Goal: Task Accomplishment & Management: Use online tool/utility

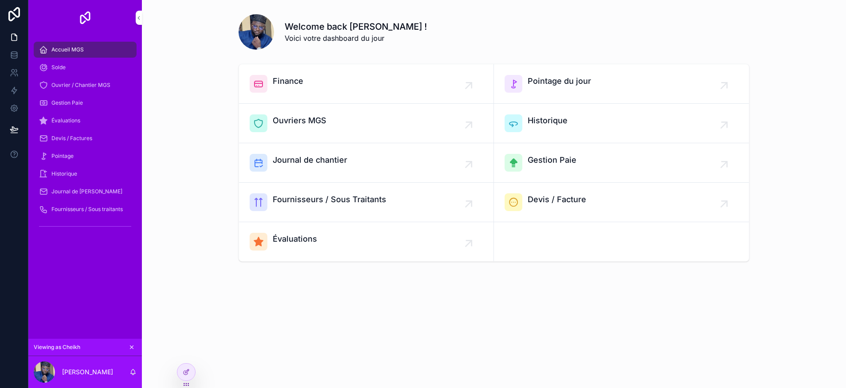
click at [71, 120] on span "Évaluations" at bounding box center [65, 120] width 29 height 7
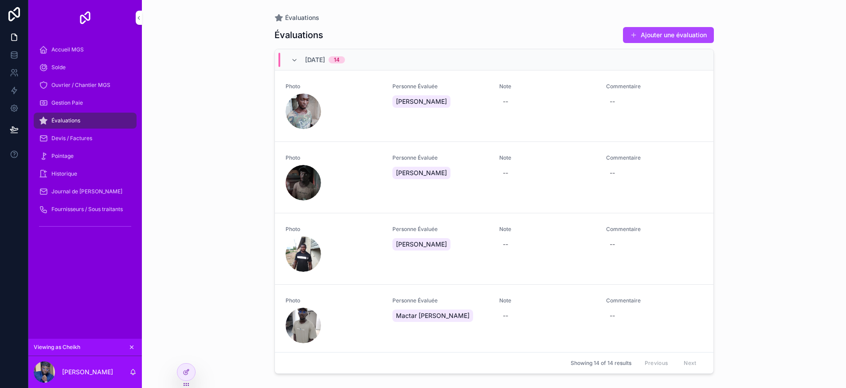
click at [77, 88] on span "Ouvrier / Chantier MGS" at bounding box center [80, 85] width 59 height 7
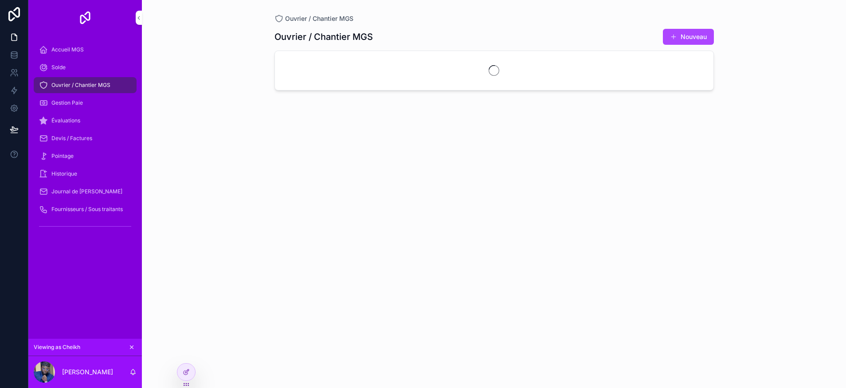
click at [74, 70] on div "Solde" at bounding box center [85, 67] width 92 height 14
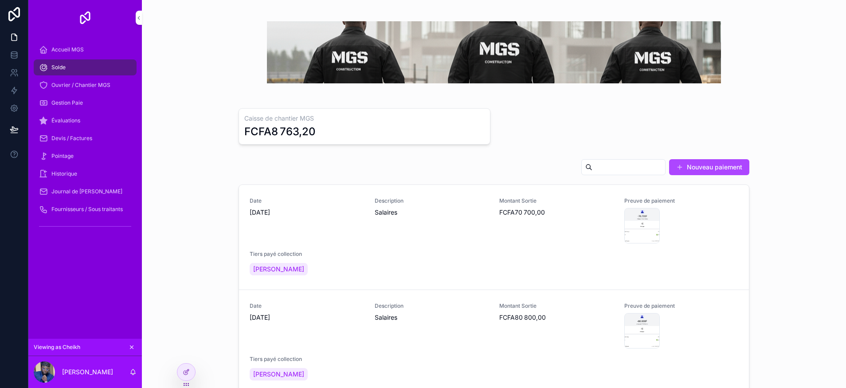
click at [77, 82] on span "Ouvrier / Chantier MGS" at bounding box center [80, 85] width 59 height 7
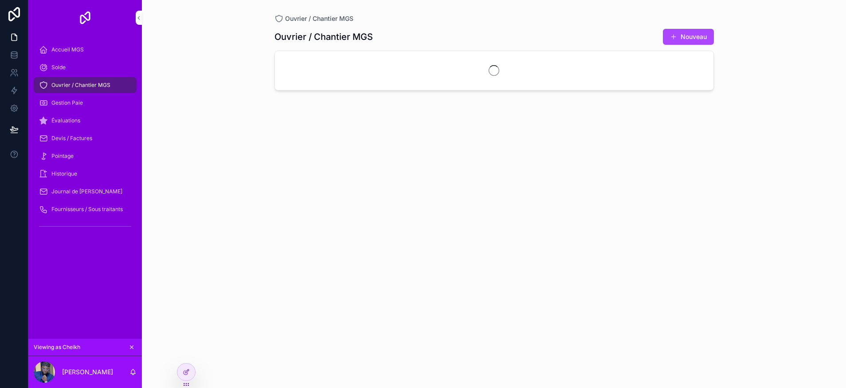
click at [74, 67] on div "Solde" at bounding box center [85, 67] width 92 height 14
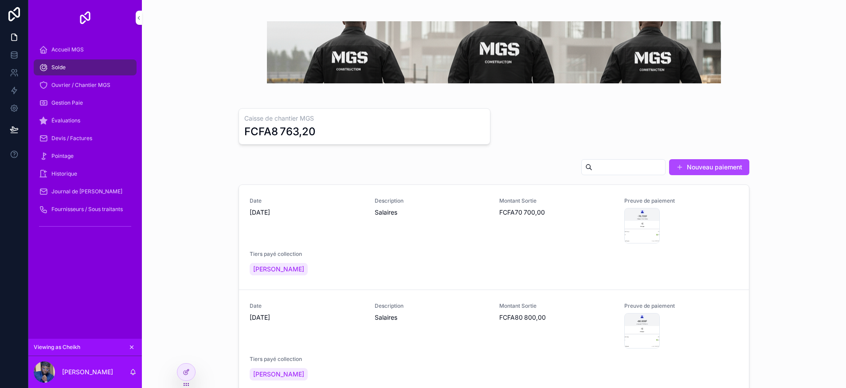
click at [85, 154] on div "Pointage" at bounding box center [85, 156] width 92 height 14
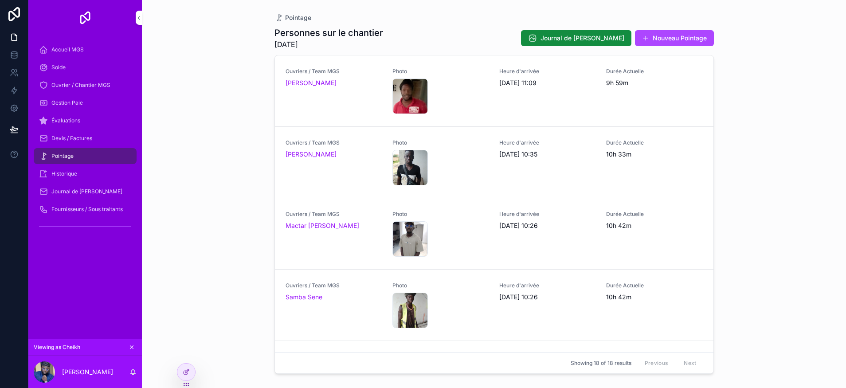
click at [0, 0] on span "Sortie" at bounding box center [0, 0] width 0 height 0
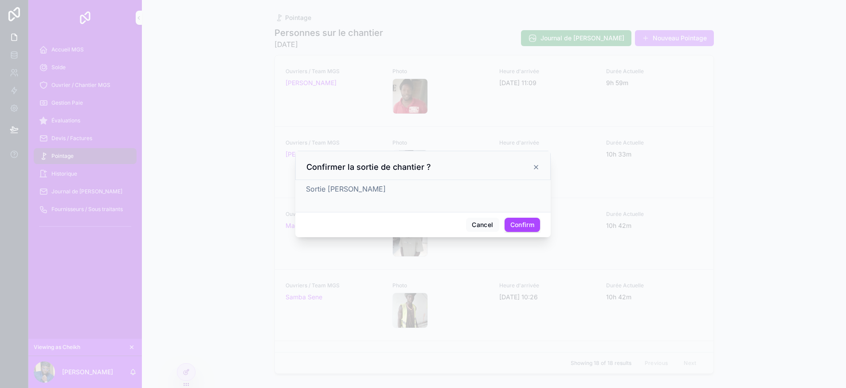
click at [519, 228] on button "Confirm" at bounding box center [522, 225] width 35 height 14
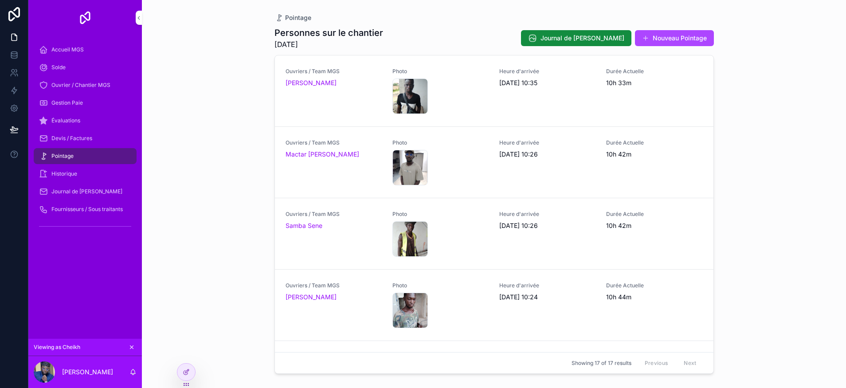
click at [0, 0] on span "Sortie" at bounding box center [0, 0] width 0 height 0
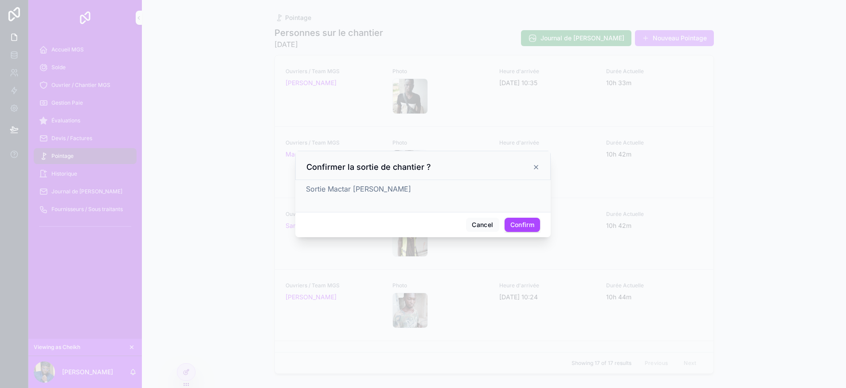
click at [523, 223] on button "Confirm" at bounding box center [522, 225] width 35 height 14
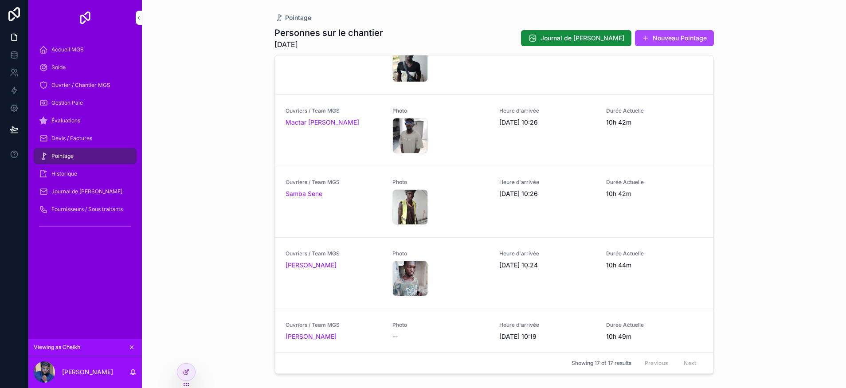
scroll to position [43, 0]
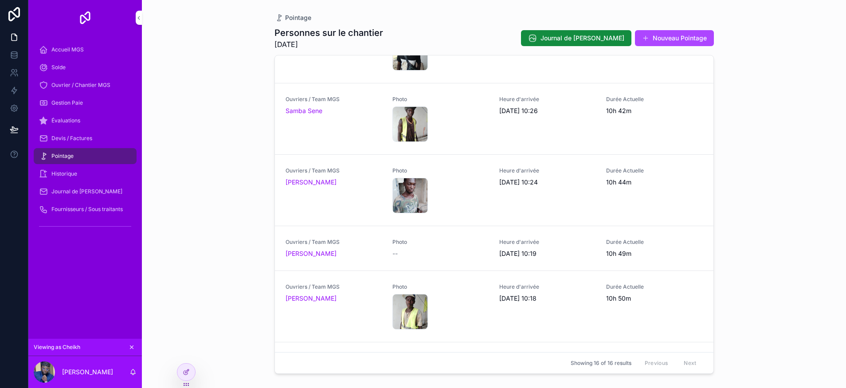
click at [0, 0] on span "Sortie" at bounding box center [0, 0] width 0 height 0
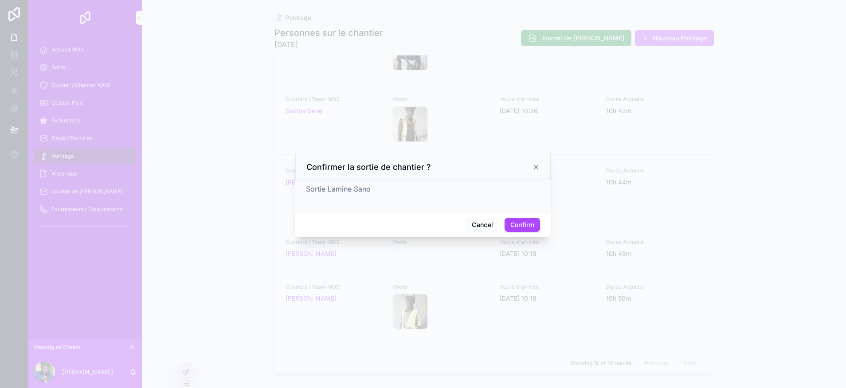
click at [532, 229] on button "Confirm" at bounding box center [522, 225] width 35 height 14
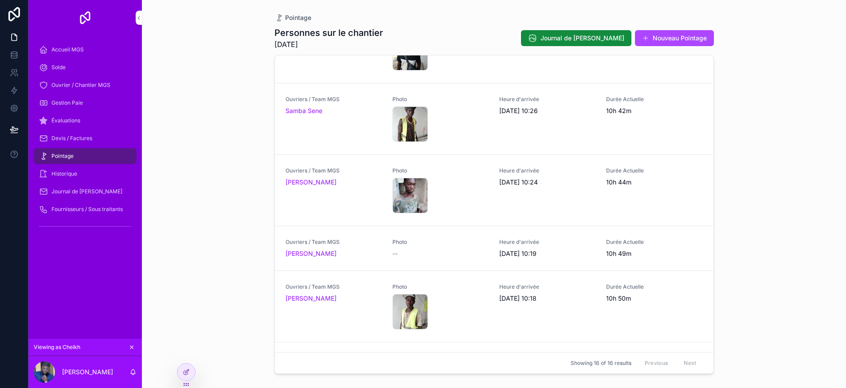
click at [0, 0] on span "Sortie" at bounding box center [0, 0] width 0 height 0
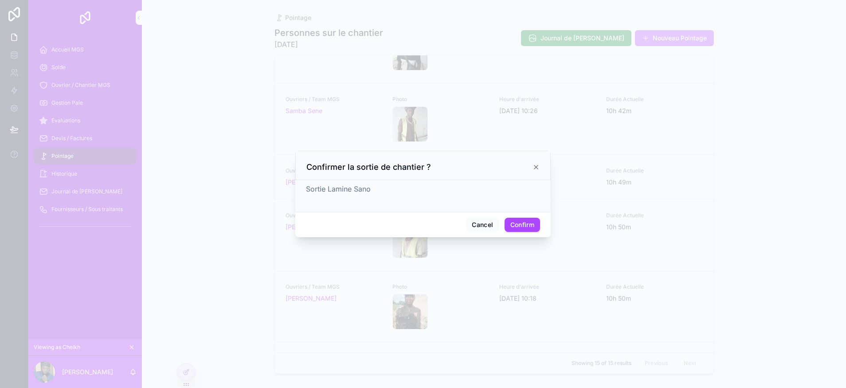
click at [526, 225] on button "Confirm" at bounding box center [522, 225] width 35 height 14
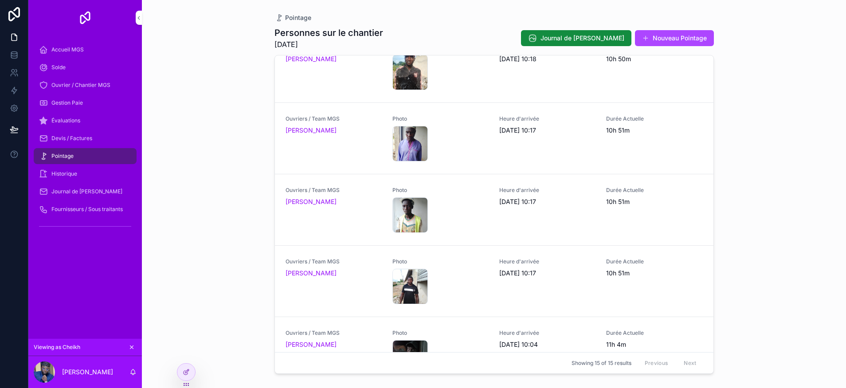
scroll to position [328, 0]
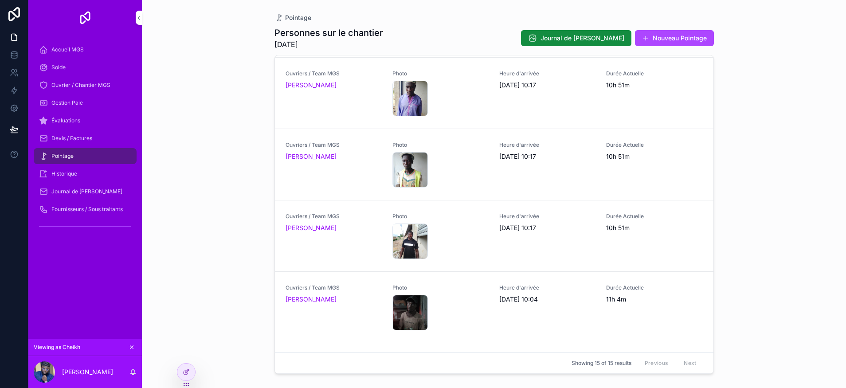
click at [0, 0] on span "Sortie" at bounding box center [0, 0] width 0 height 0
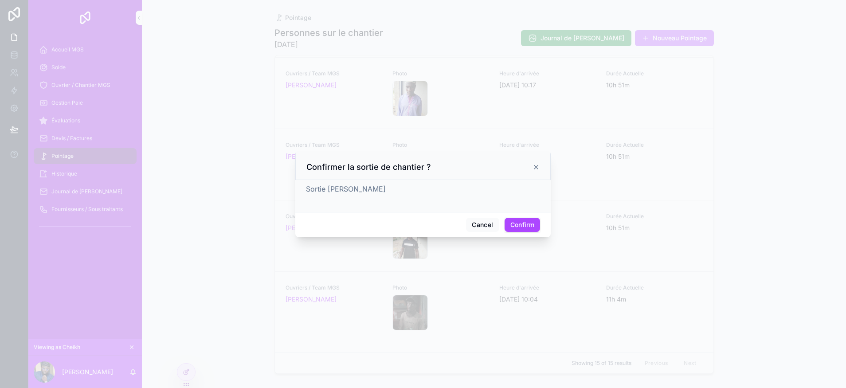
click at [526, 226] on button "Confirm" at bounding box center [522, 225] width 35 height 14
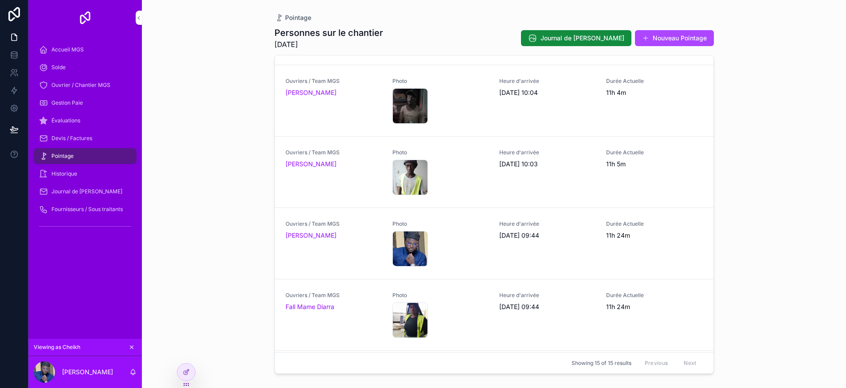
scroll to position [626, 0]
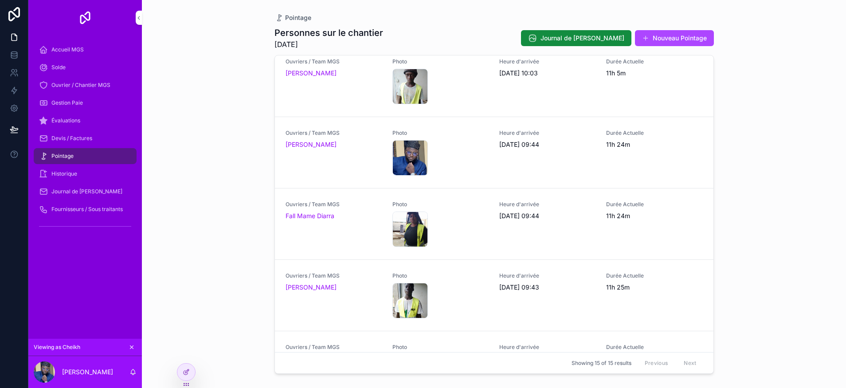
click at [0, 0] on span "Sortie" at bounding box center [0, 0] width 0 height 0
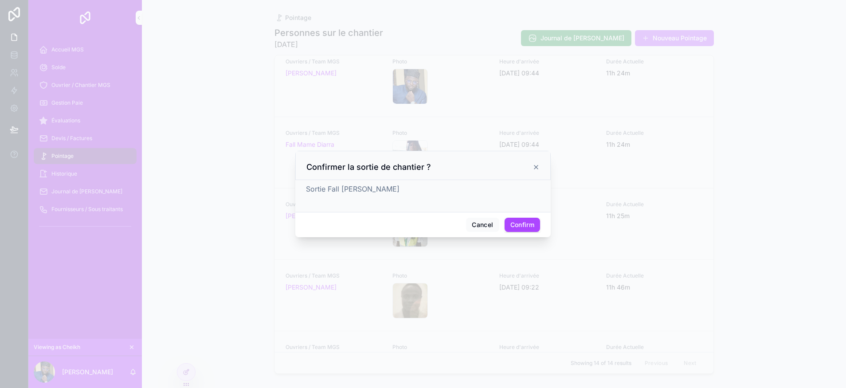
click at [532, 229] on button "Confirm" at bounding box center [522, 225] width 35 height 14
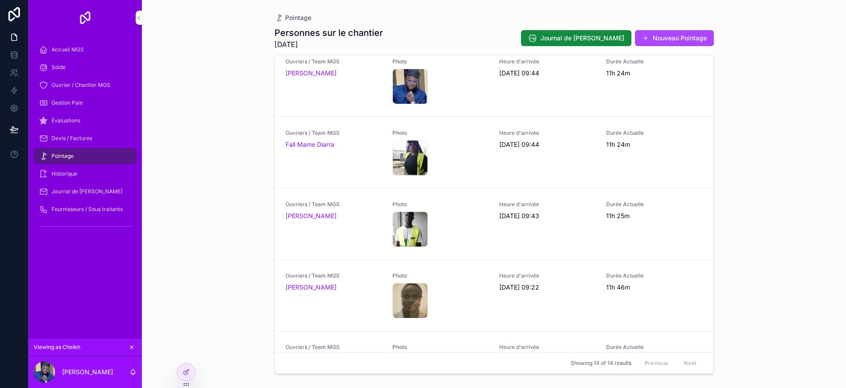
scroll to position [676, 0]
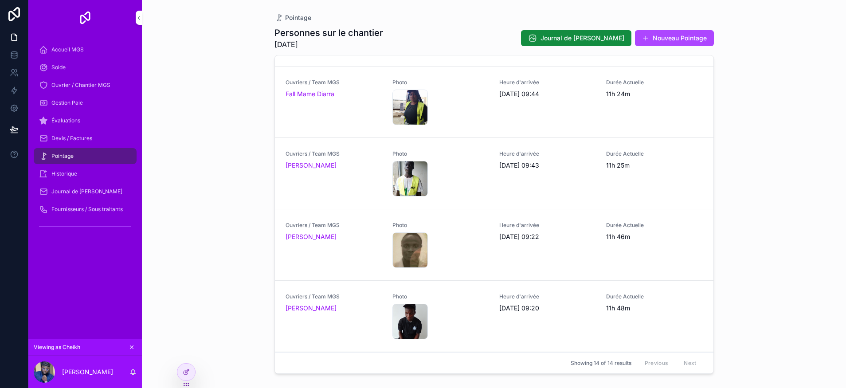
click at [0, 0] on button "Sortie" at bounding box center [0, 0] width 0 height 0
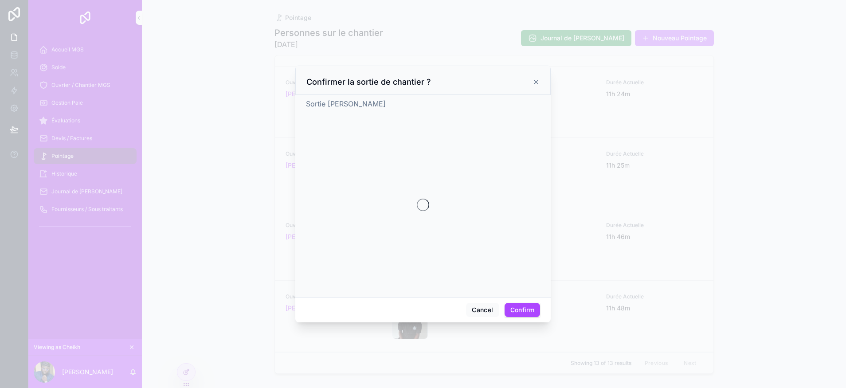
scroll to position [605, 0]
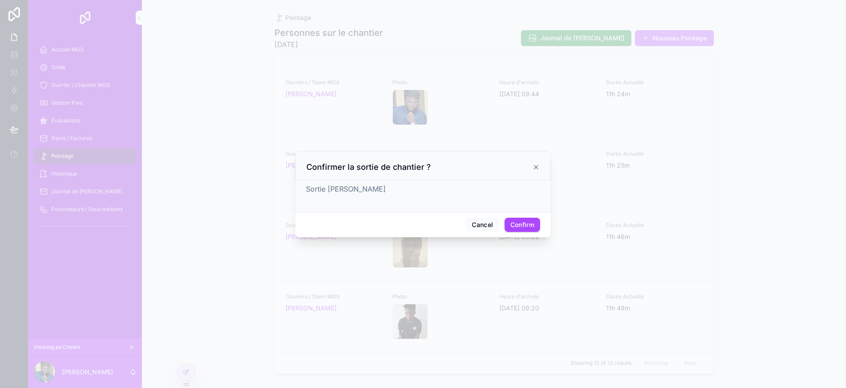
click at [524, 221] on button "Confirm" at bounding box center [522, 225] width 35 height 14
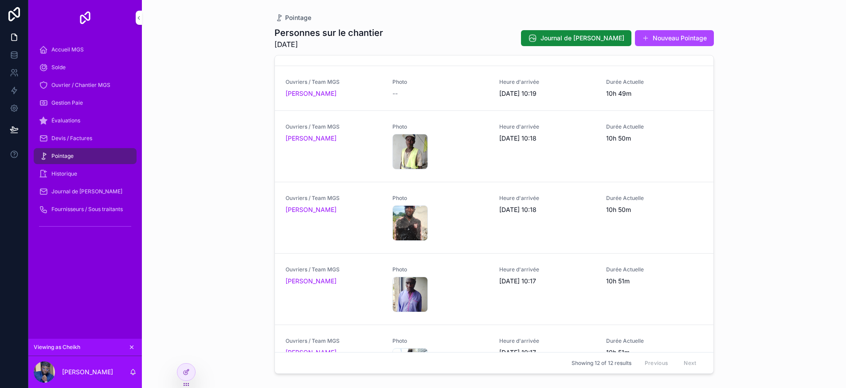
scroll to position [0, 0]
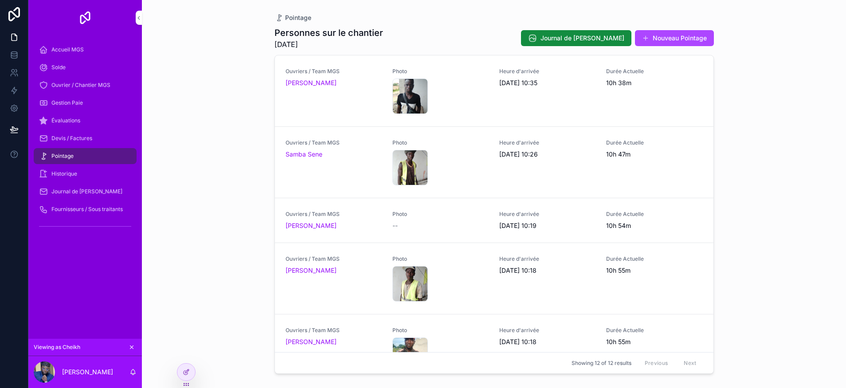
click at [0, 0] on span "Sortie" at bounding box center [0, 0] width 0 height 0
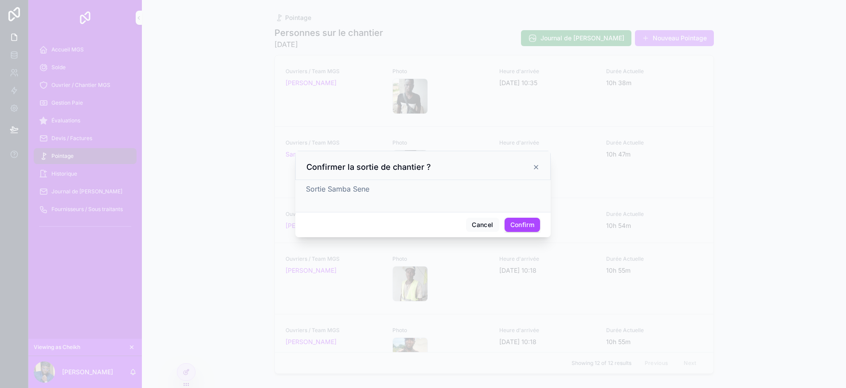
click at [526, 225] on button "Confirm" at bounding box center [522, 225] width 35 height 14
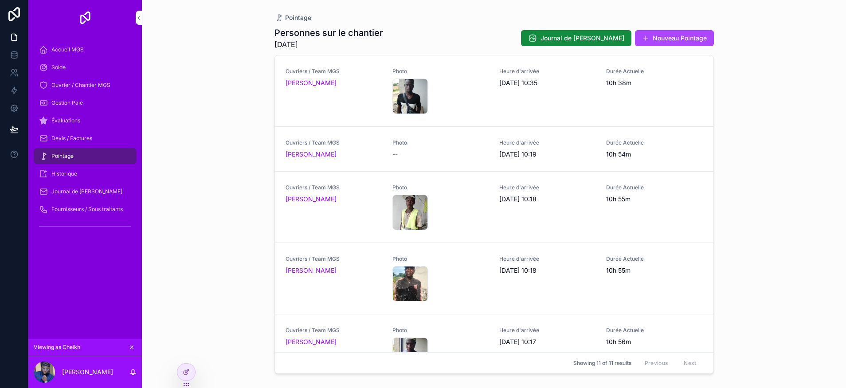
scroll to position [462, 0]
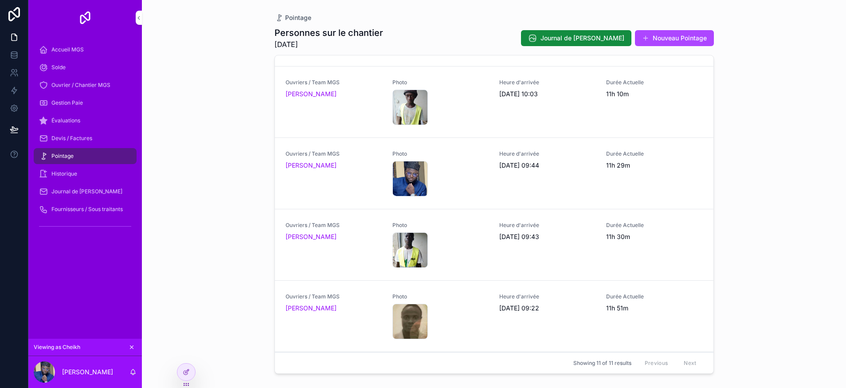
click at [0, 0] on span "Sortie" at bounding box center [0, 0] width 0 height 0
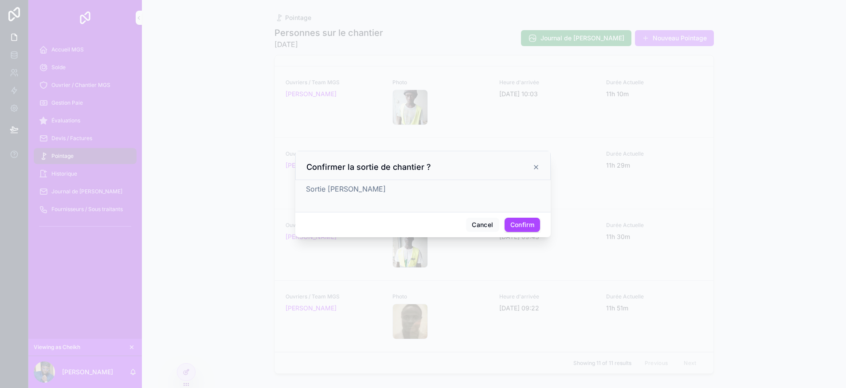
click at [527, 223] on button "Confirm" at bounding box center [522, 225] width 35 height 14
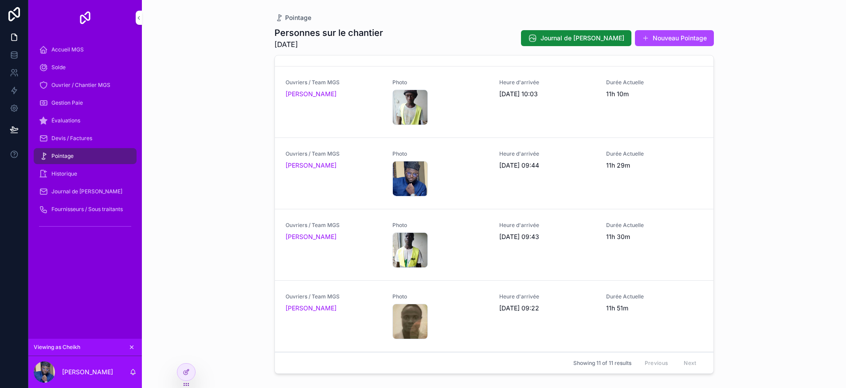
scroll to position [0, 0]
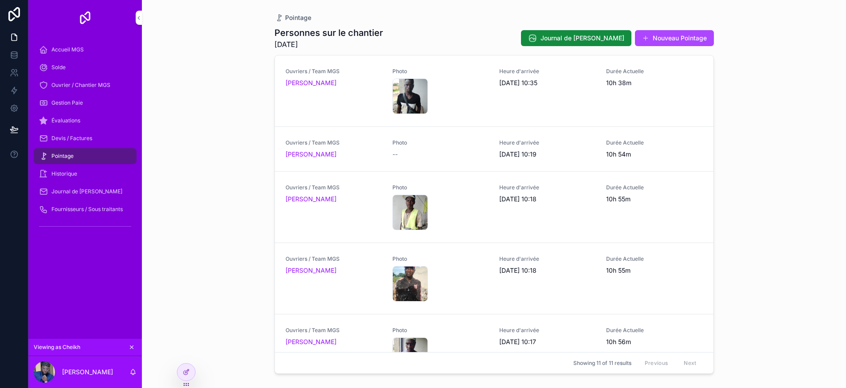
click at [0, 0] on span "Sortie" at bounding box center [0, 0] width 0 height 0
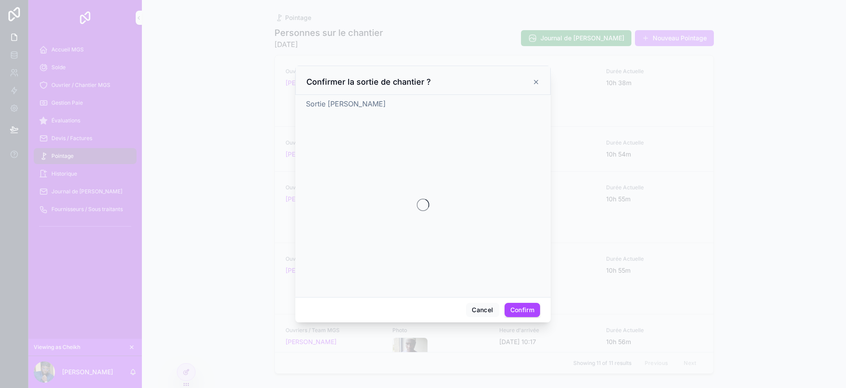
click at [521, 309] on div at bounding box center [423, 194] width 846 height 388
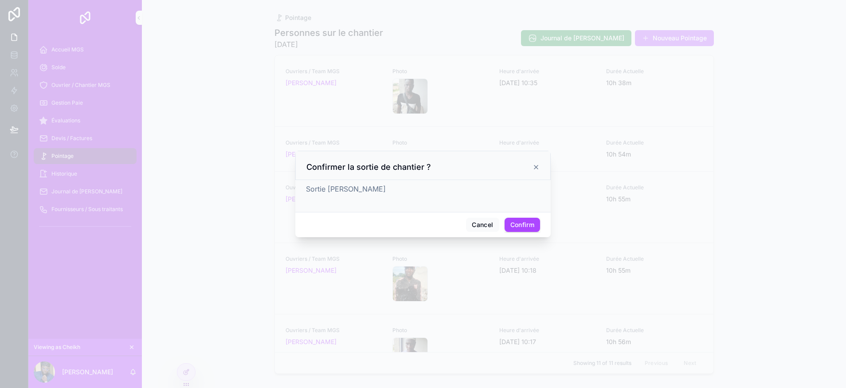
click at [522, 223] on button "Confirm" at bounding box center [522, 225] width 35 height 14
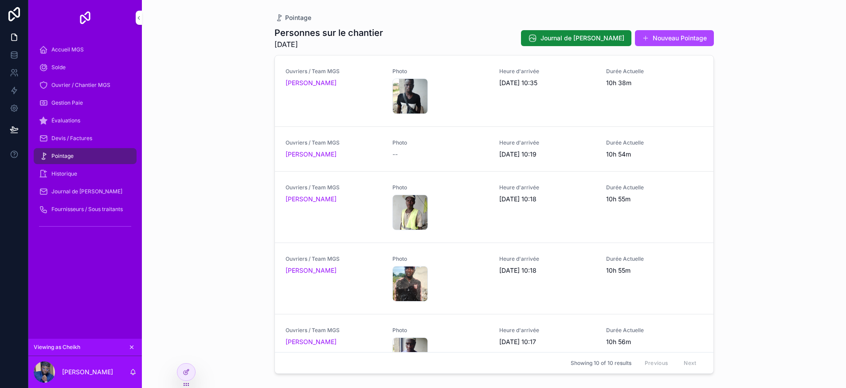
click at [0, 0] on icon "scrollable content" at bounding box center [0, 0] width 0 height 0
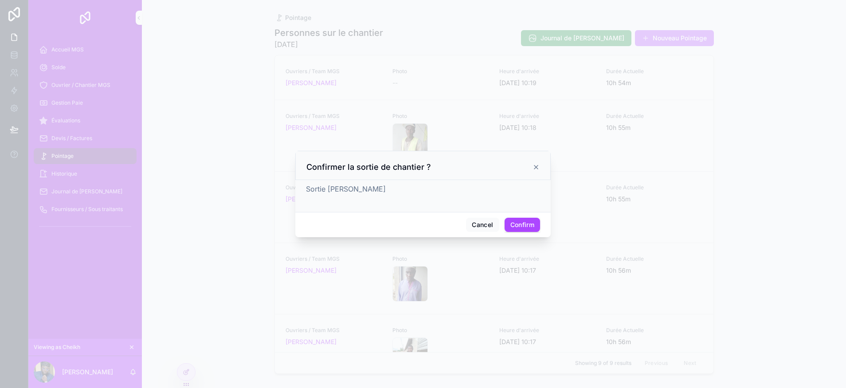
click at [525, 220] on button "Confirm" at bounding box center [522, 225] width 35 height 14
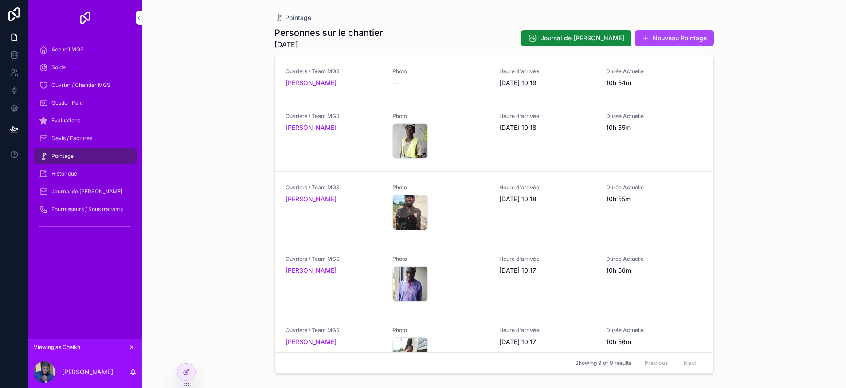
click at [0, 0] on span "Sortie" at bounding box center [0, 0] width 0 height 0
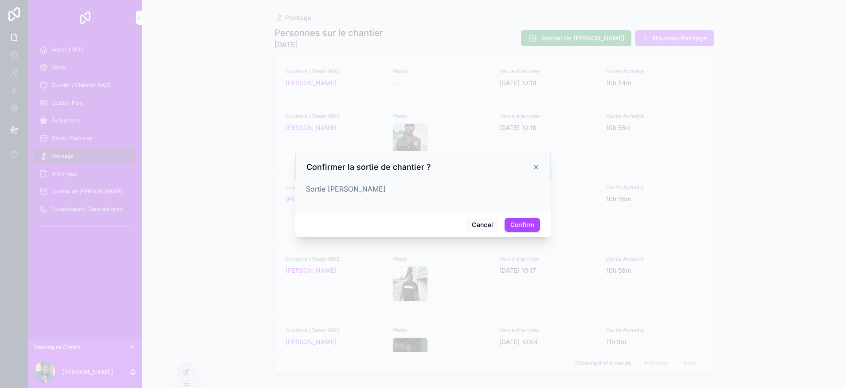
click at [531, 223] on button "Confirm" at bounding box center [522, 225] width 35 height 14
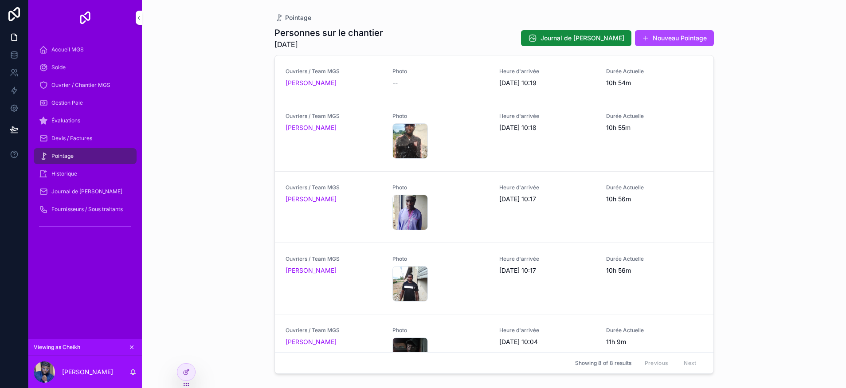
scroll to position [248, 0]
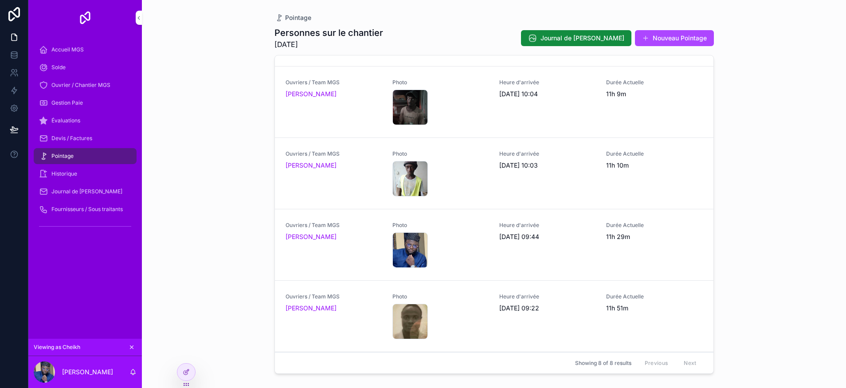
click at [0, 0] on span "Sortie" at bounding box center [0, 0] width 0 height 0
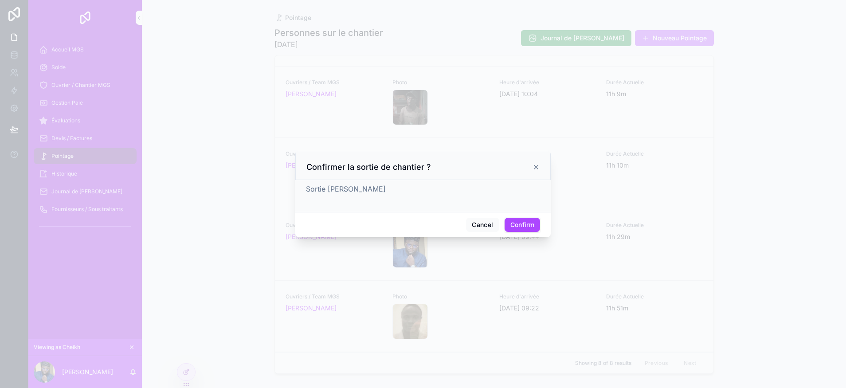
click at [519, 220] on button "Confirm" at bounding box center [522, 225] width 35 height 14
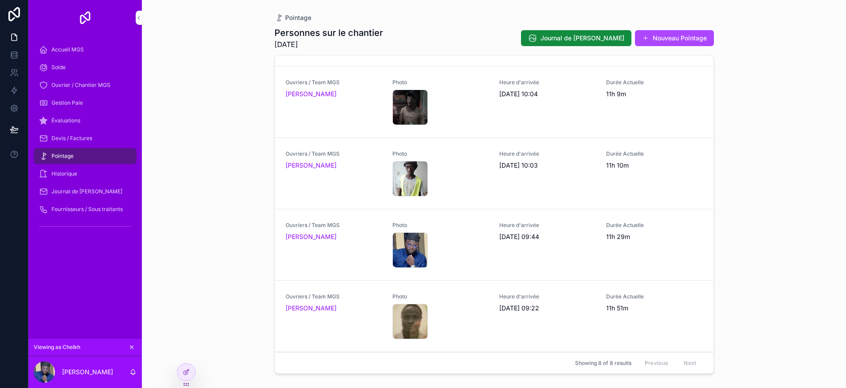
scroll to position [242, 0]
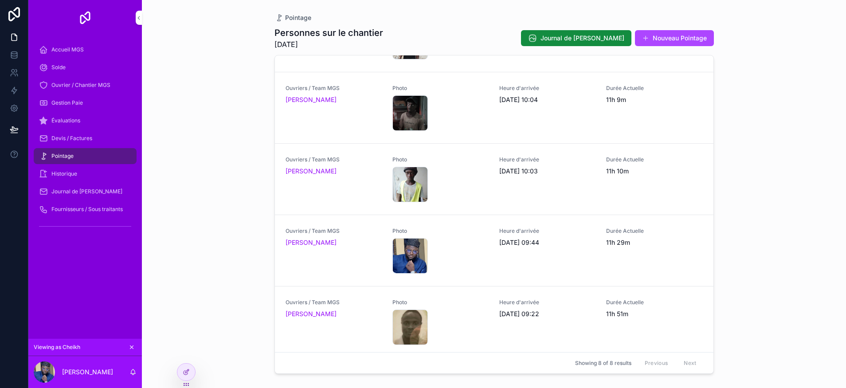
click at [0, 0] on span "Sortie" at bounding box center [0, 0] width 0 height 0
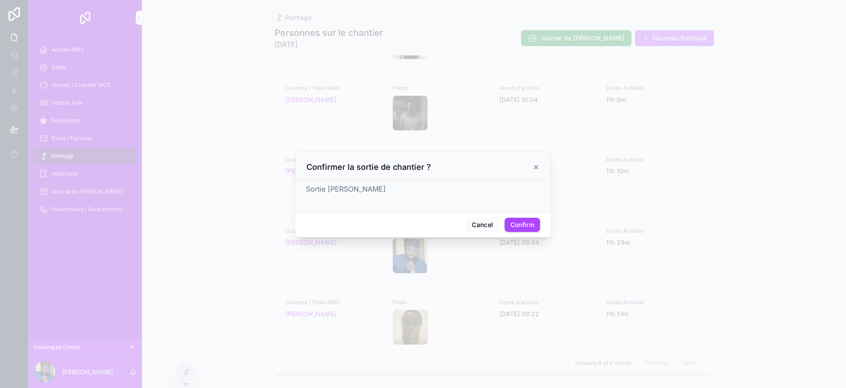
click at [529, 224] on button "Confirm" at bounding box center [522, 225] width 35 height 14
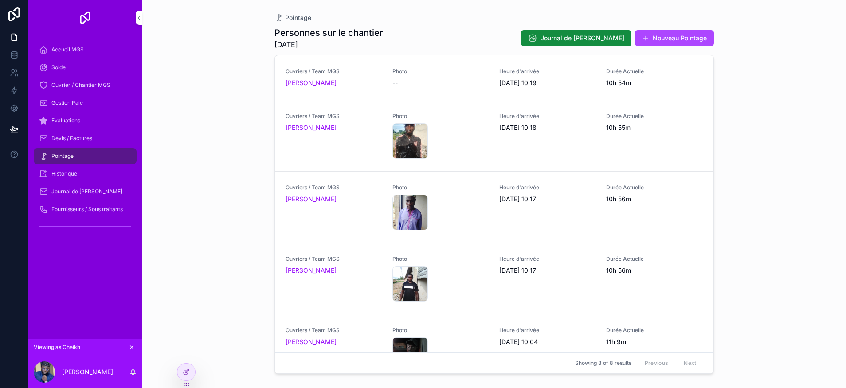
scroll to position [5, 0]
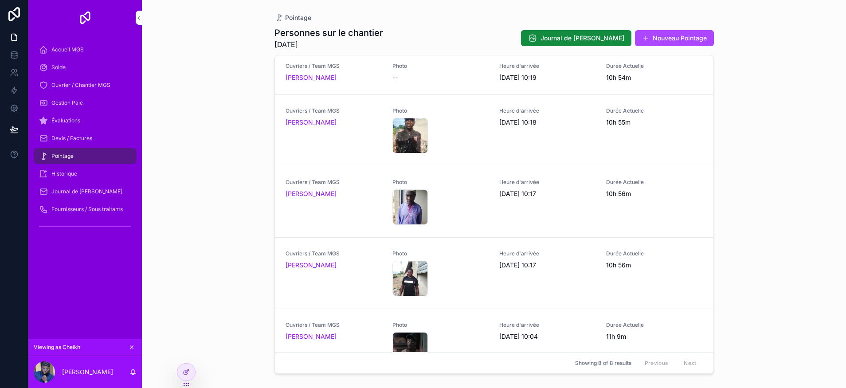
click at [0, 0] on span "Sortie" at bounding box center [0, 0] width 0 height 0
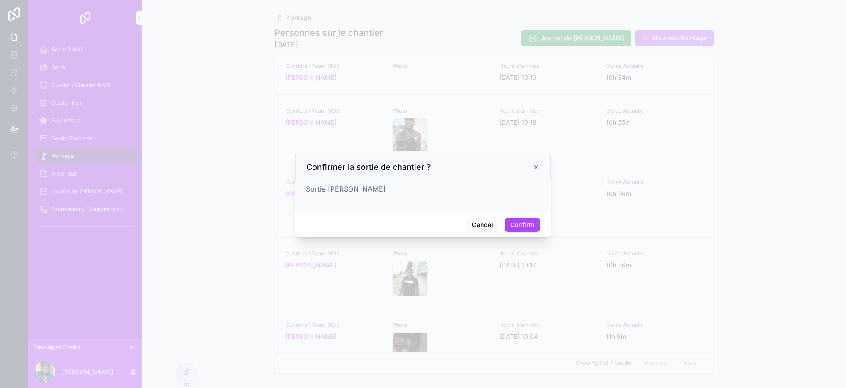
click at [521, 223] on button "Confirm" at bounding box center [522, 225] width 35 height 14
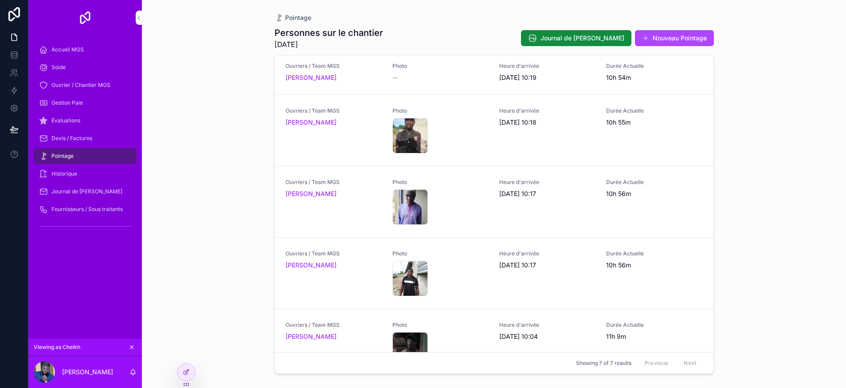
scroll to position [28, 0]
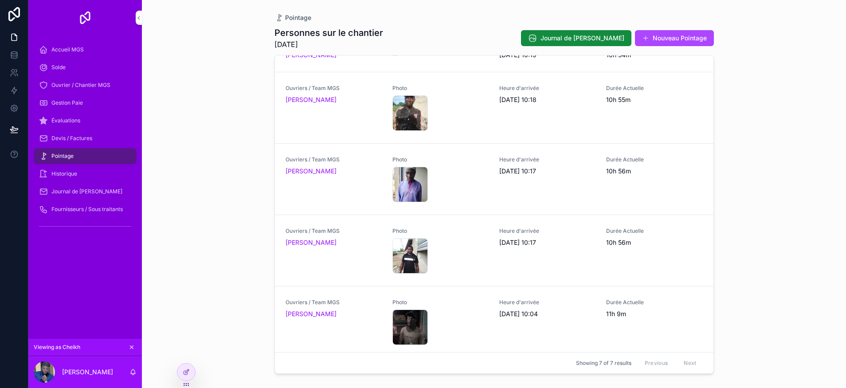
click at [0, 0] on button "Sortie" at bounding box center [0, 0] width 0 height 0
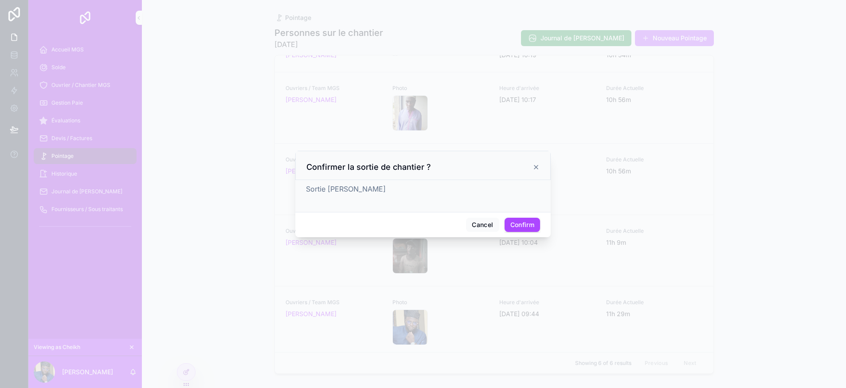
click at [523, 225] on button "Confirm" at bounding box center [522, 225] width 35 height 14
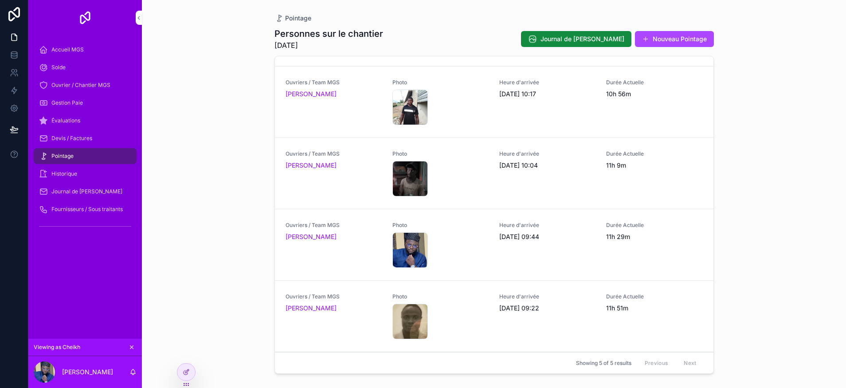
scroll to position [0, 0]
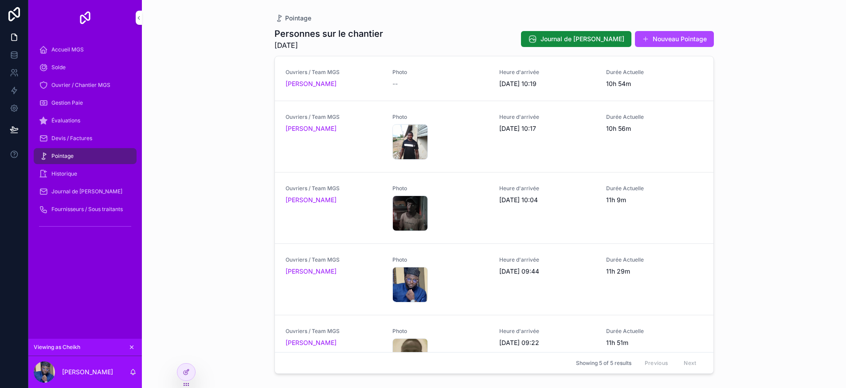
click at [0, 0] on button "Sortie" at bounding box center [0, 0] width 0 height 0
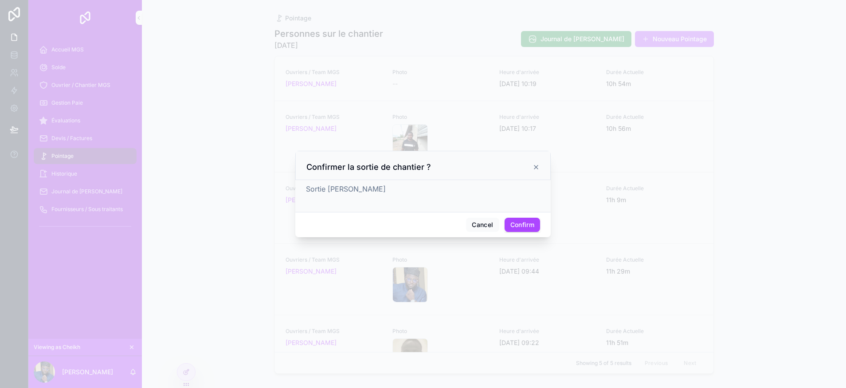
click at [522, 225] on button "Confirm" at bounding box center [522, 225] width 35 height 14
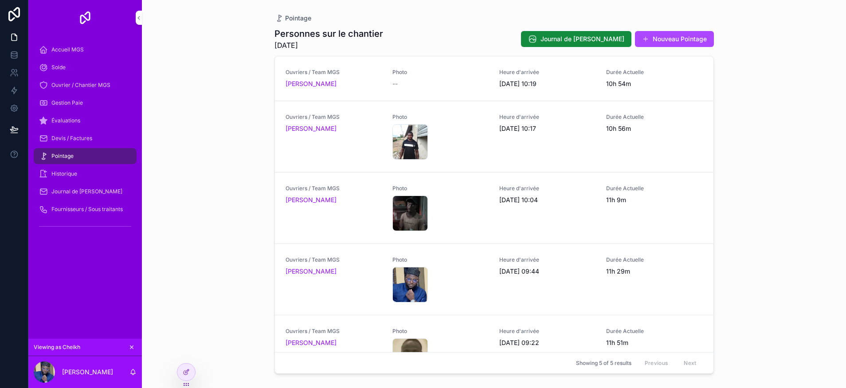
click at [0, 0] on span "Sortie" at bounding box center [0, 0] width 0 height 0
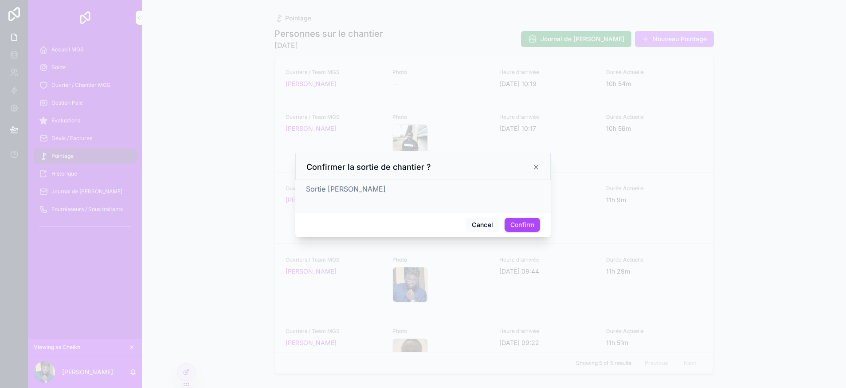
click at [534, 226] on button "Confirm" at bounding box center [522, 225] width 35 height 14
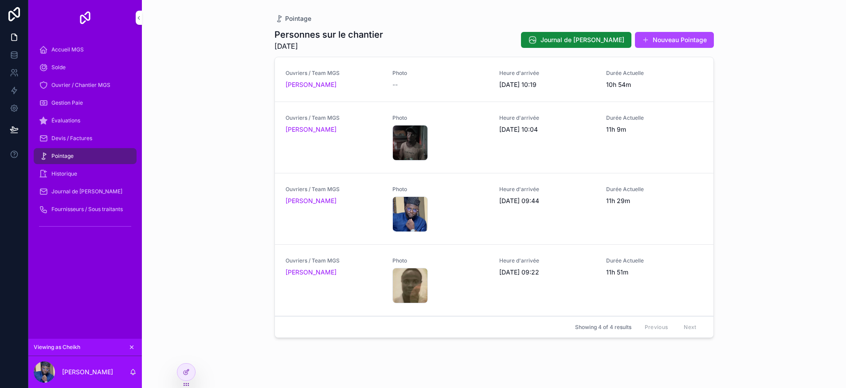
click at [0, 0] on button "Sortie" at bounding box center [0, 0] width 0 height 0
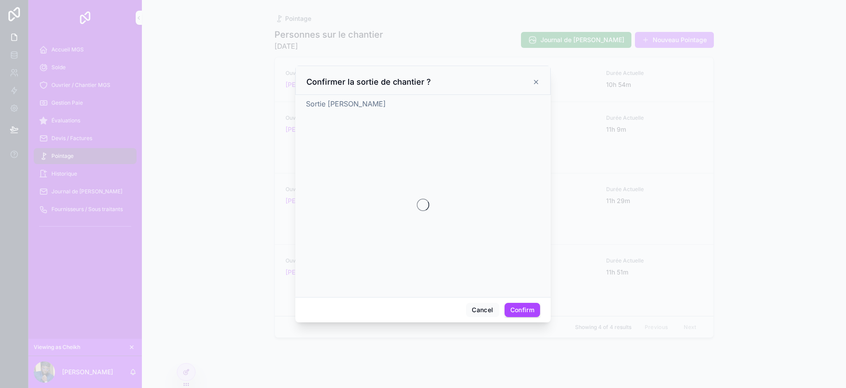
click at [524, 310] on button "Confirm" at bounding box center [522, 310] width 35 height 14
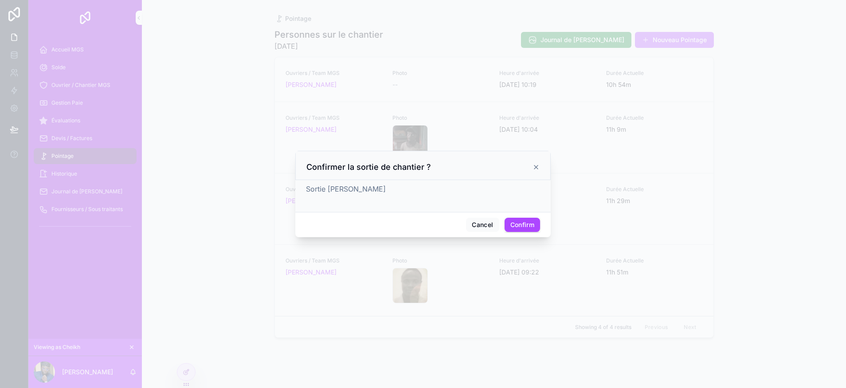
click at [533, 225] on button "Confirm" at bounding box center [522, 225] width 35 height 14
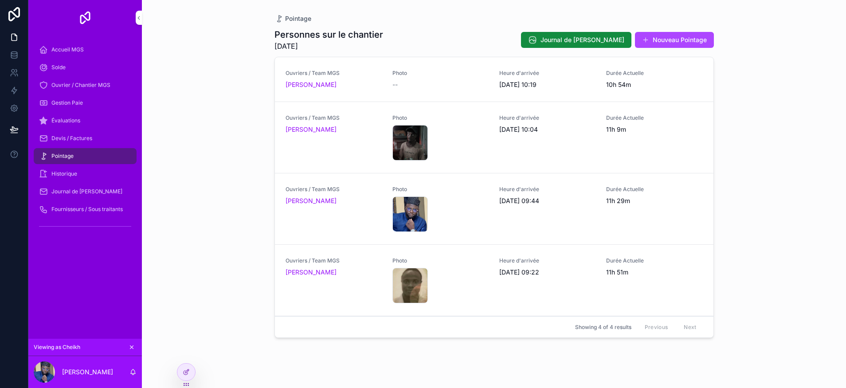
click at [0, 0] on span "Sortie" at bounding box center [0, 0] width 0 height 0
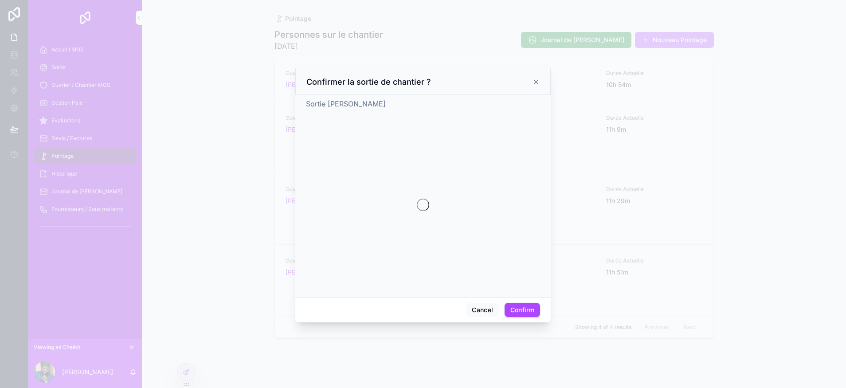
click at [520, 306] on button "Confirm" at bounding box center [522, 310] width 35 height 14
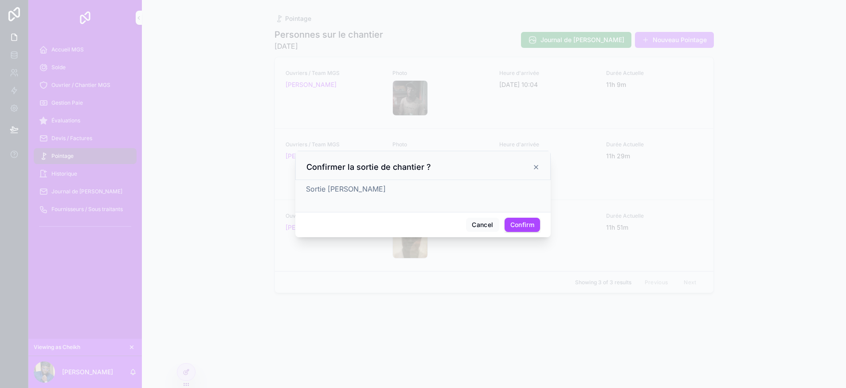
click at [531, 223] on button "Confirm" at bounding box center [522, 225] width 35 height 14
click at [630, 186] on div at bounding box center [423, 194] width 846 height 388
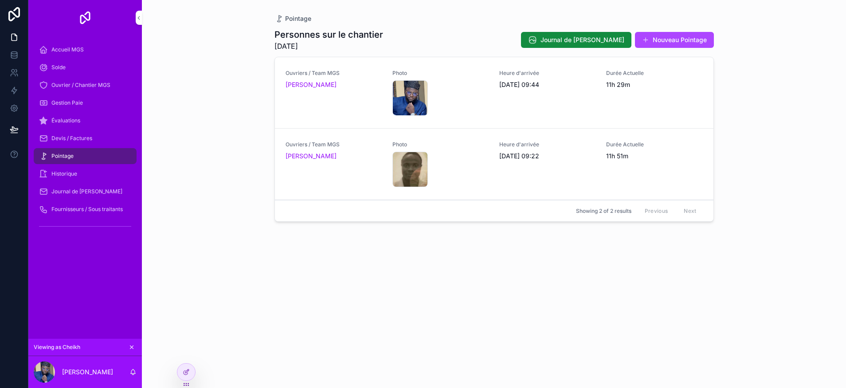
click at [0, 0] on span "Sortie" at bounding box center [0, 0] width 0 height 0
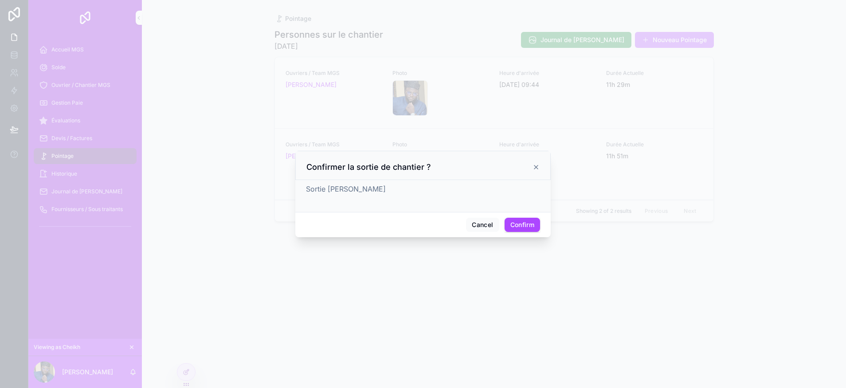
click at [522, 227] on button "Confirm" at bounding box center [522, 225] width 35 height 14
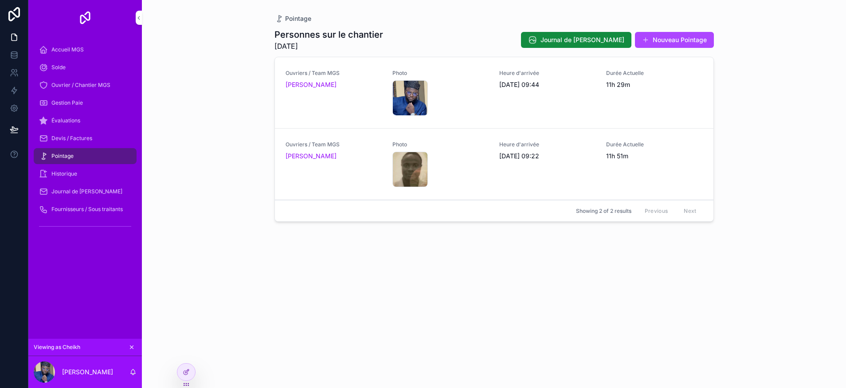
click at [0, 0] on span "Sortie" at bounding box center [0, 0] width 0 height 0
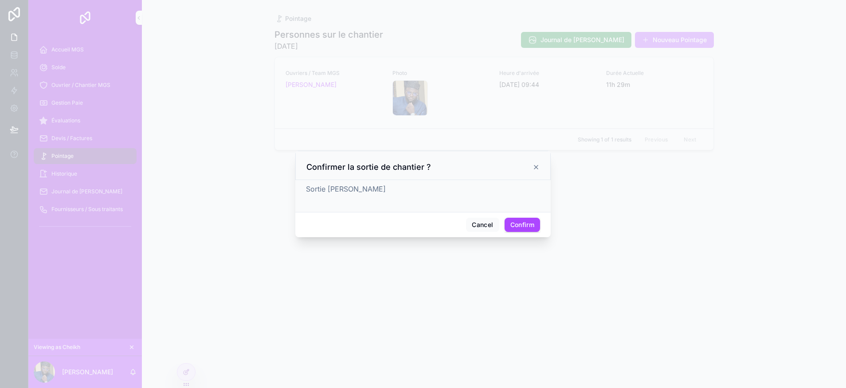
click at [528, 219] on button "Confirm" at bounding box center [522, 225] width 35 height 14
drag, startPoint x: 598, startPoint y: 268, endPoint x: 602, endPoint y: 277, distance: 9.7
click at [598, 269] on div at bounding box center [423, 194] width 846 height 388
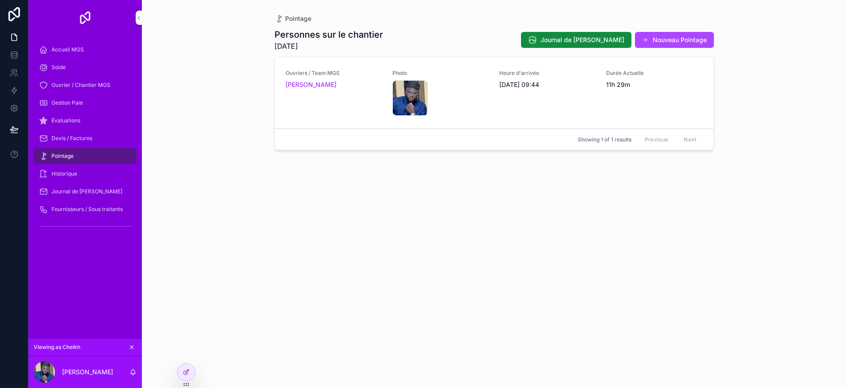
click at [101, 140] on div "Devis / Factures" at bounding box center [85, 138] width 92 height 14
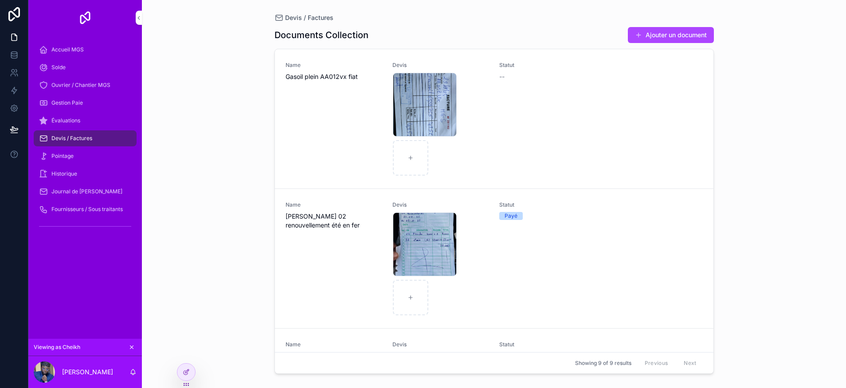
click at [83, 121] on div "Évaluations" at bounding box center [85, 121] width 92 height 14
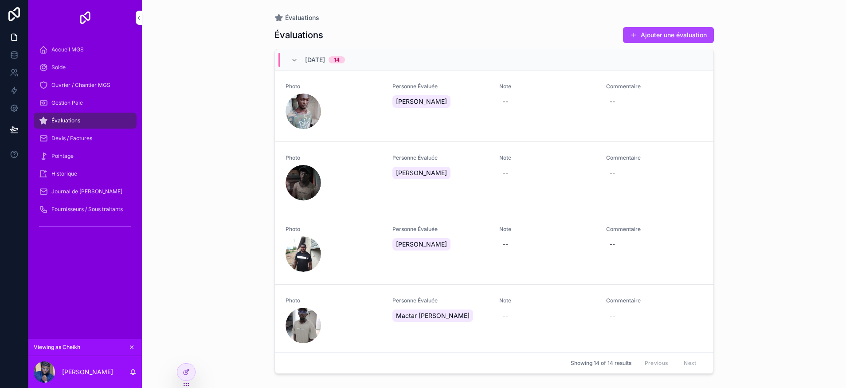
click at [83, 159] on div "Pointage" at bounding box center [85, 156] width 92 height 14
